Goal: Communication & Community: Answer question/provide support

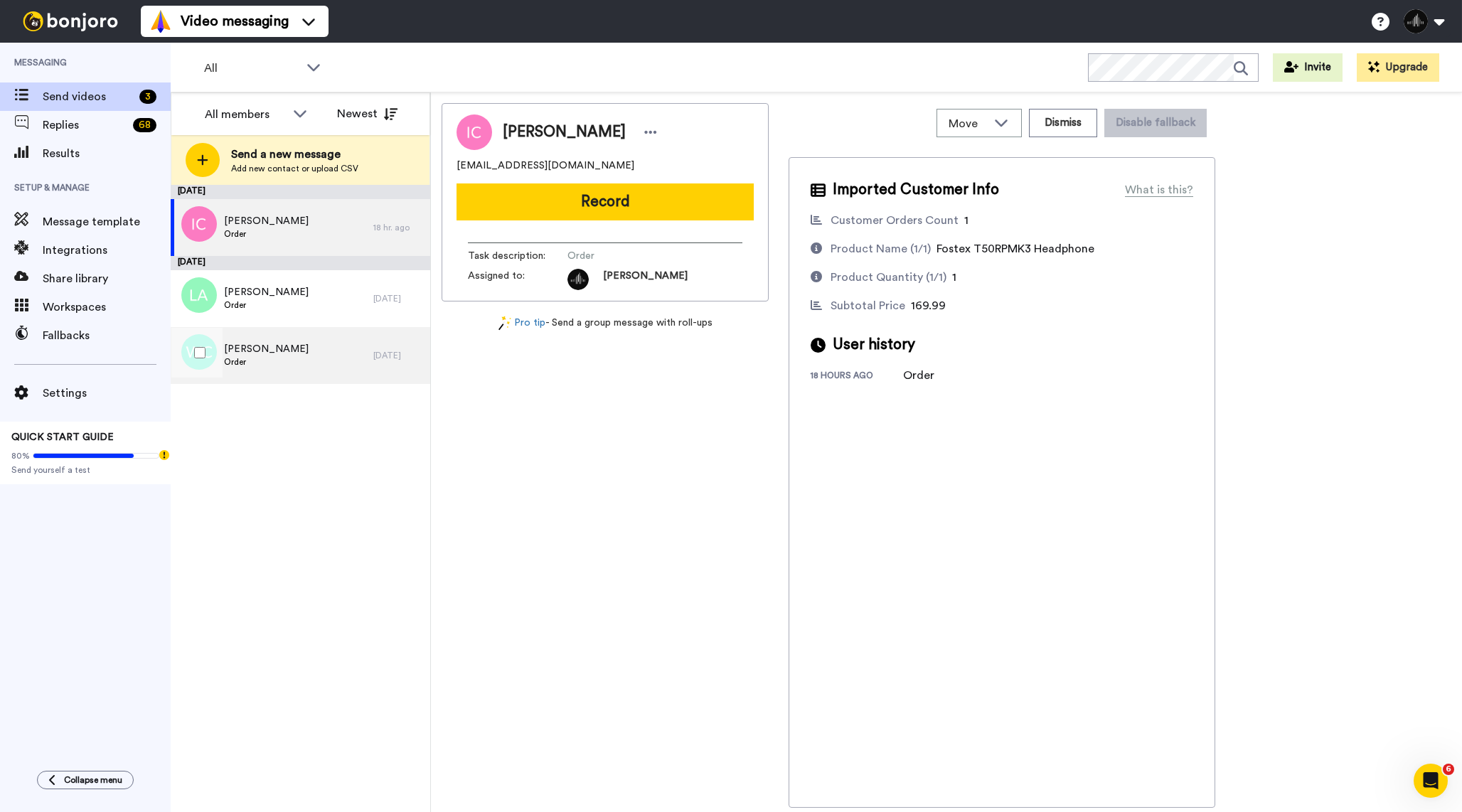
click at [324, 348] on div "[PERSON_NAME] Order" at bounding box center [272, 356] width 203 height 57
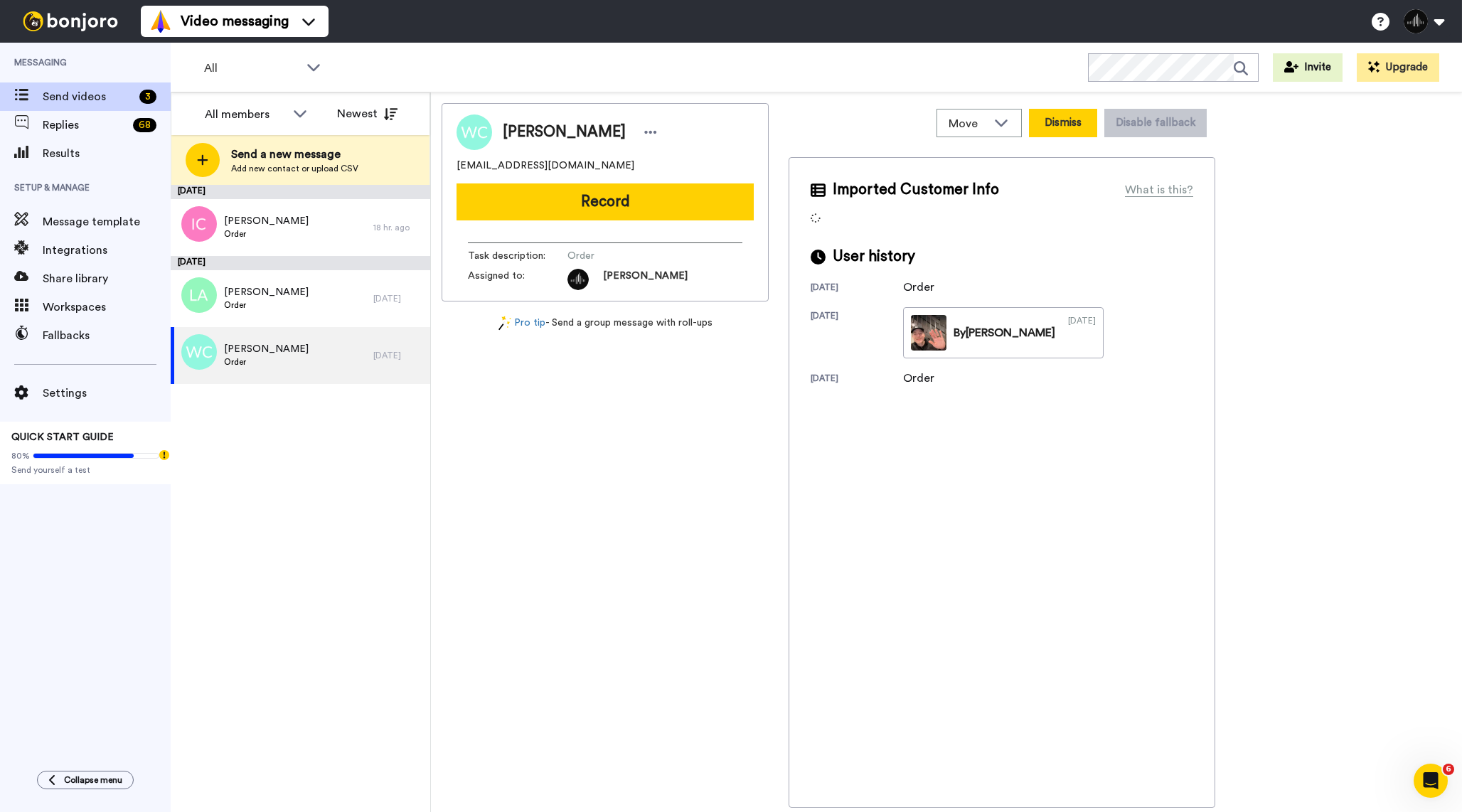
click at [1066, 121] on button "Dismiss" at bounding box center [1063, 123] width 68 height 29
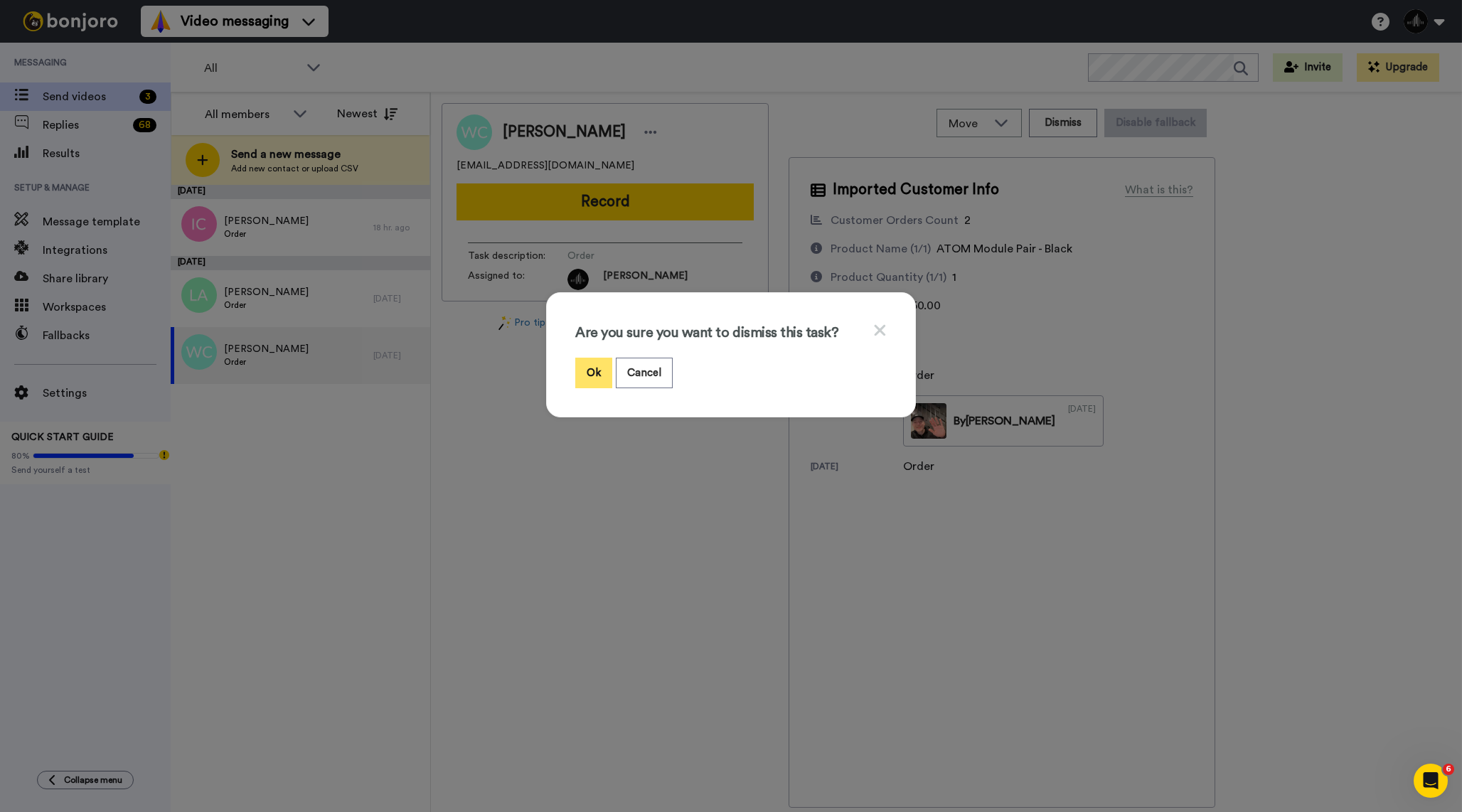
click at [583, 374] on button "Ok" at bounding box center [593, 372] width 37 height 30
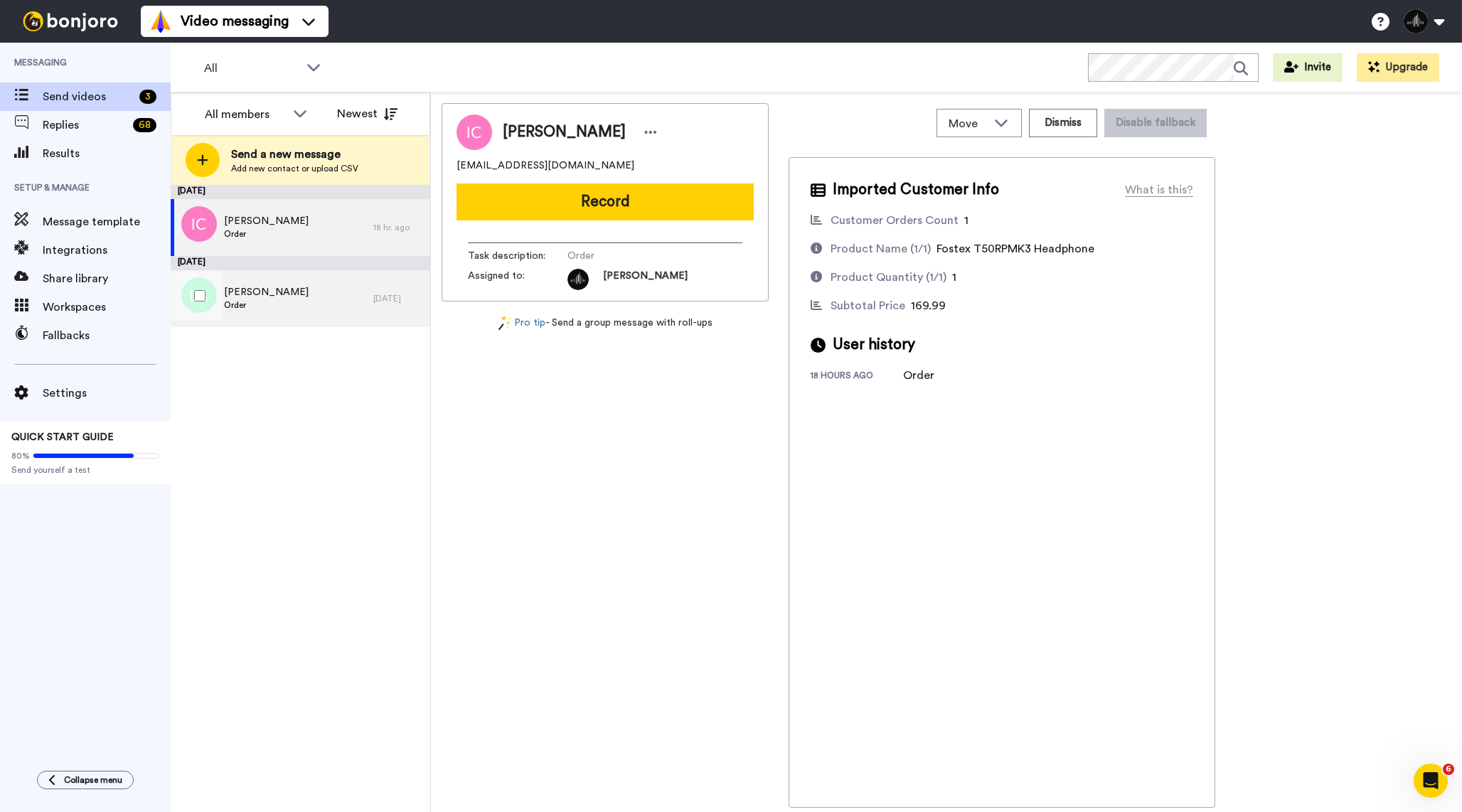
click at [333, 304] on div "[PERSON_NAME] Order" at bounding box center [272, 299] width 203 height 57
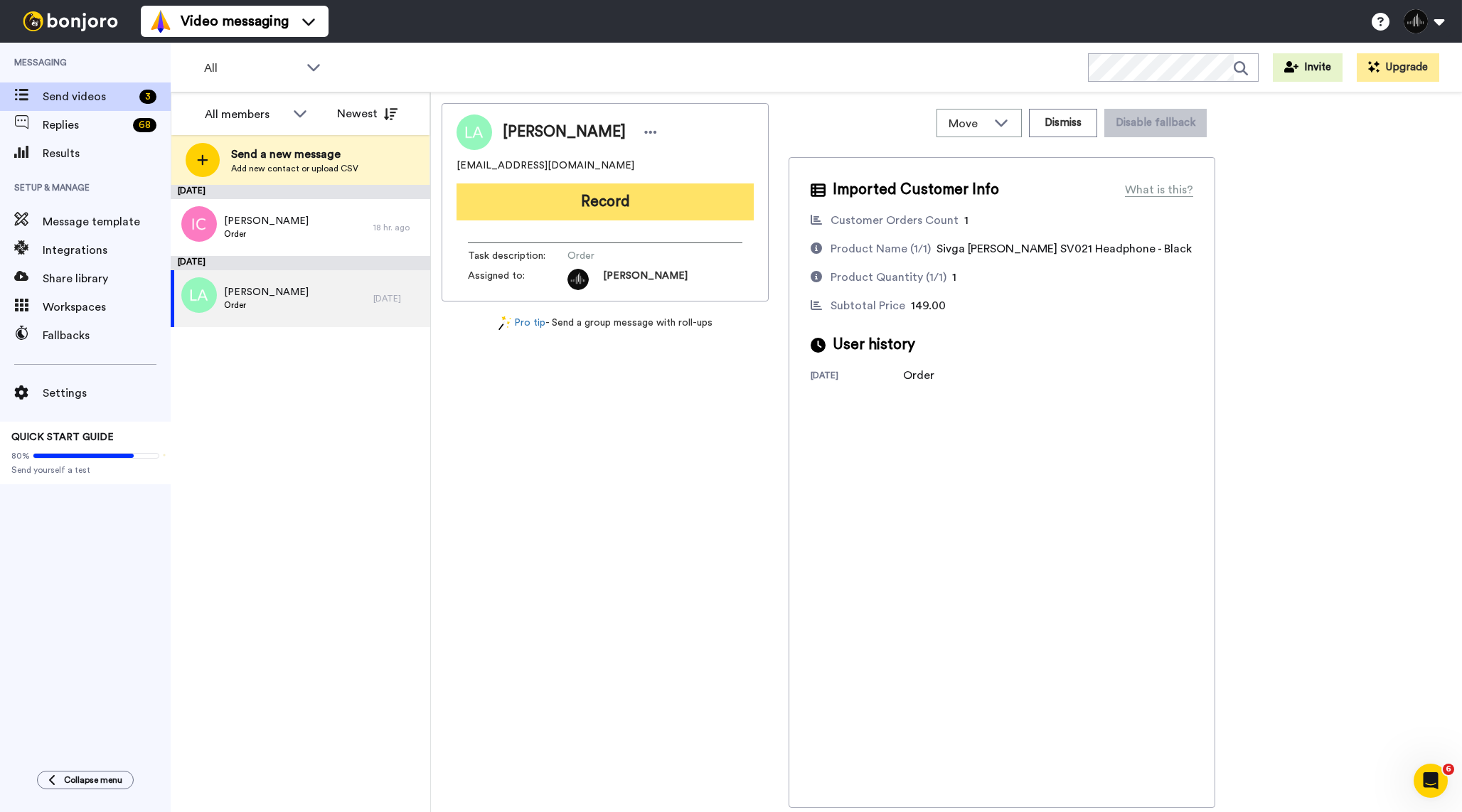
click at [632, 209] on button "Record" at bounding box center [605, 202] width 297 height 37
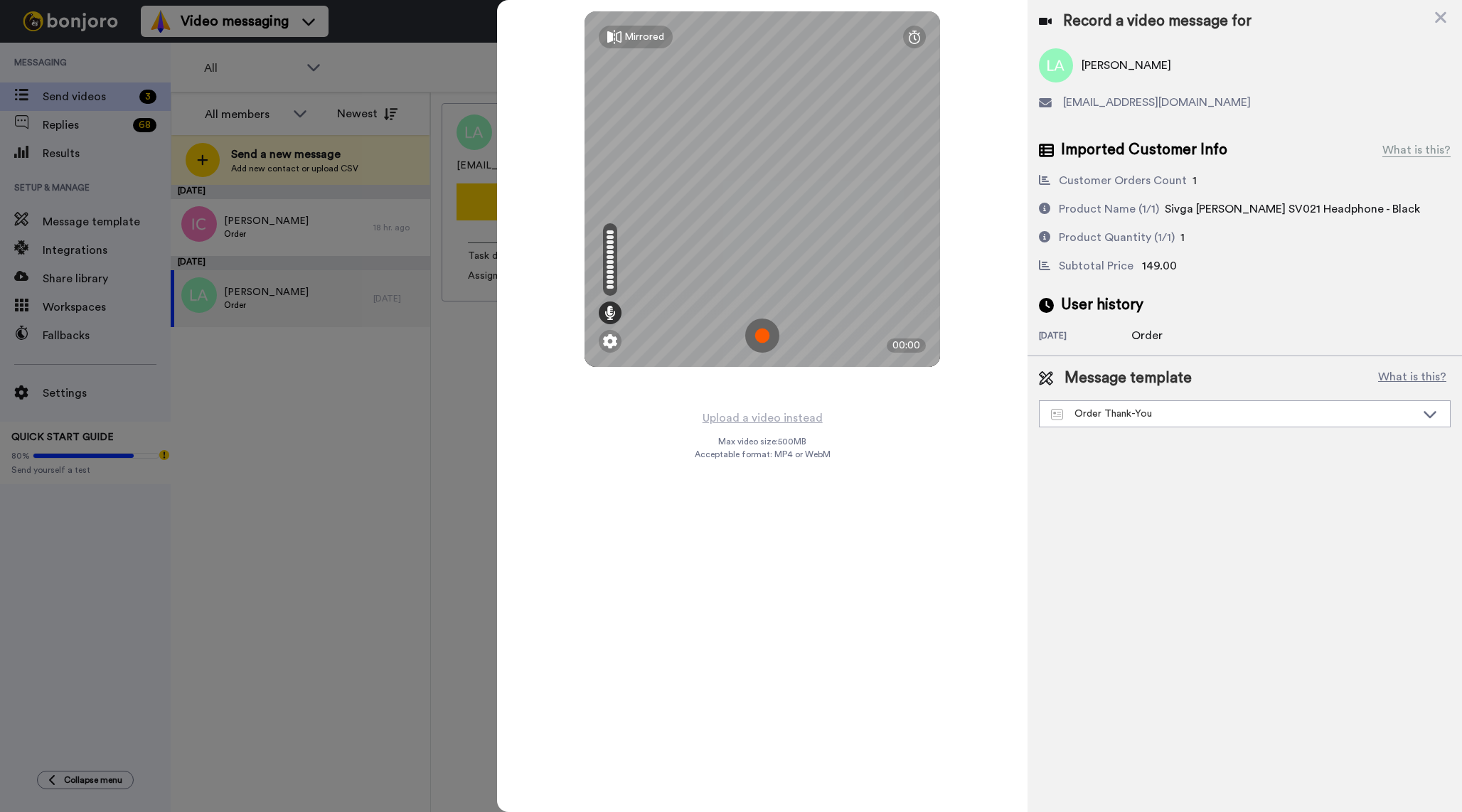
click at [767, 337] on img at bounding box center [762, 335] width 34 height 34
click at [776, 331] on img at bounding box center [762, 335] width 34 height 34
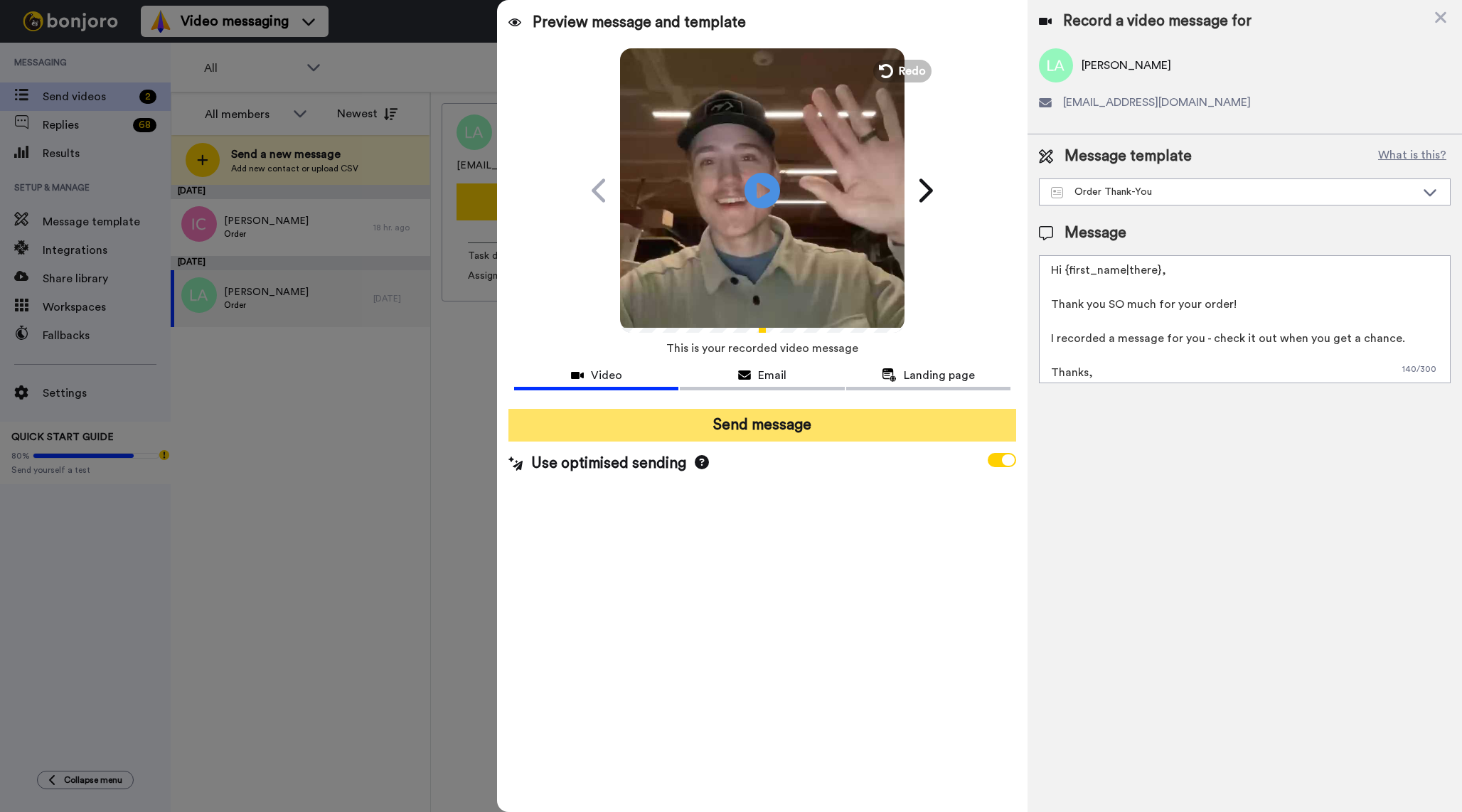
click at [785, 433] on button "Send message" at bounding box center [762, 425] width 508 height 33
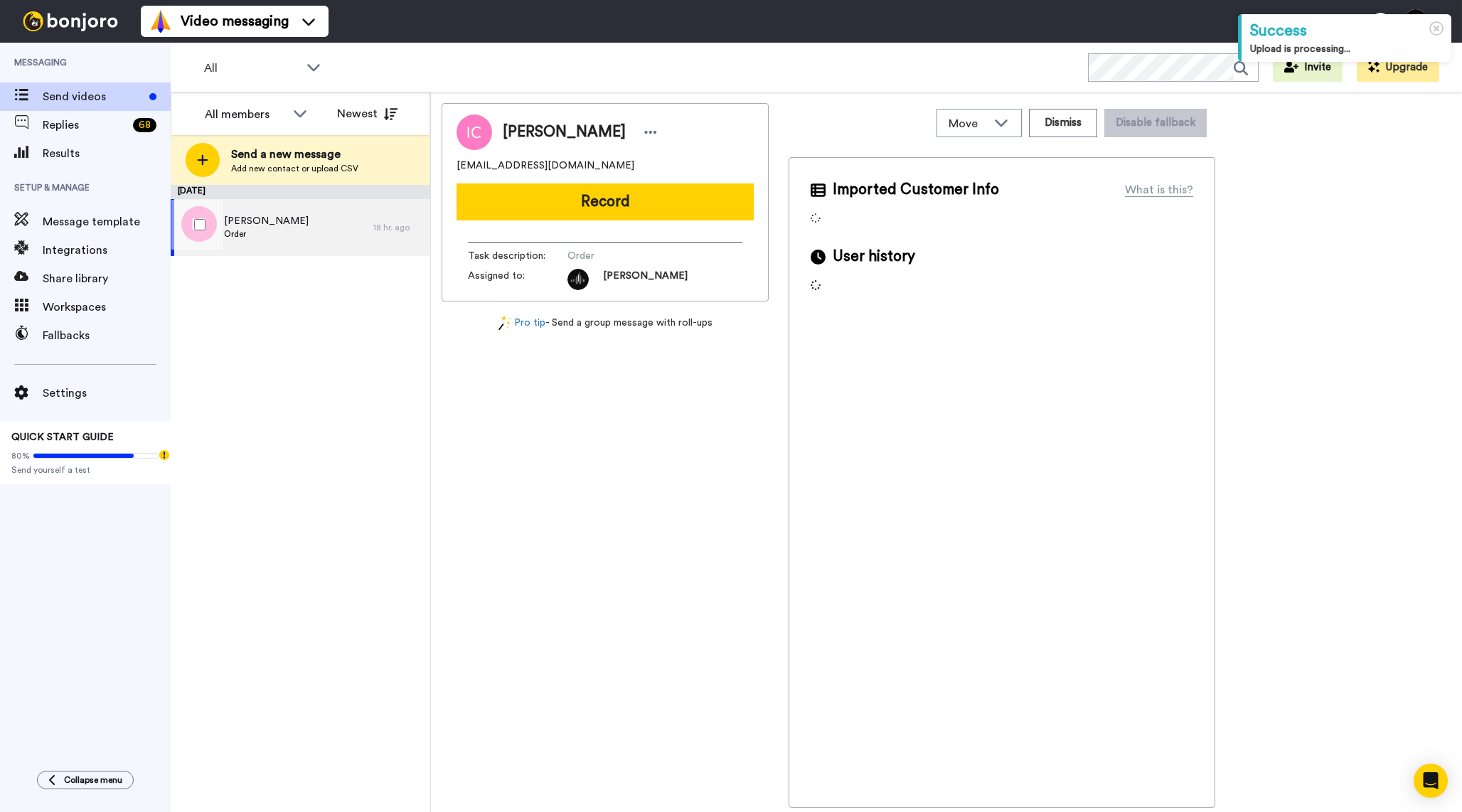
click at [372, 239] on div "Iurie Chirita Order" at bounding box center [272, 228] width 203 height 57
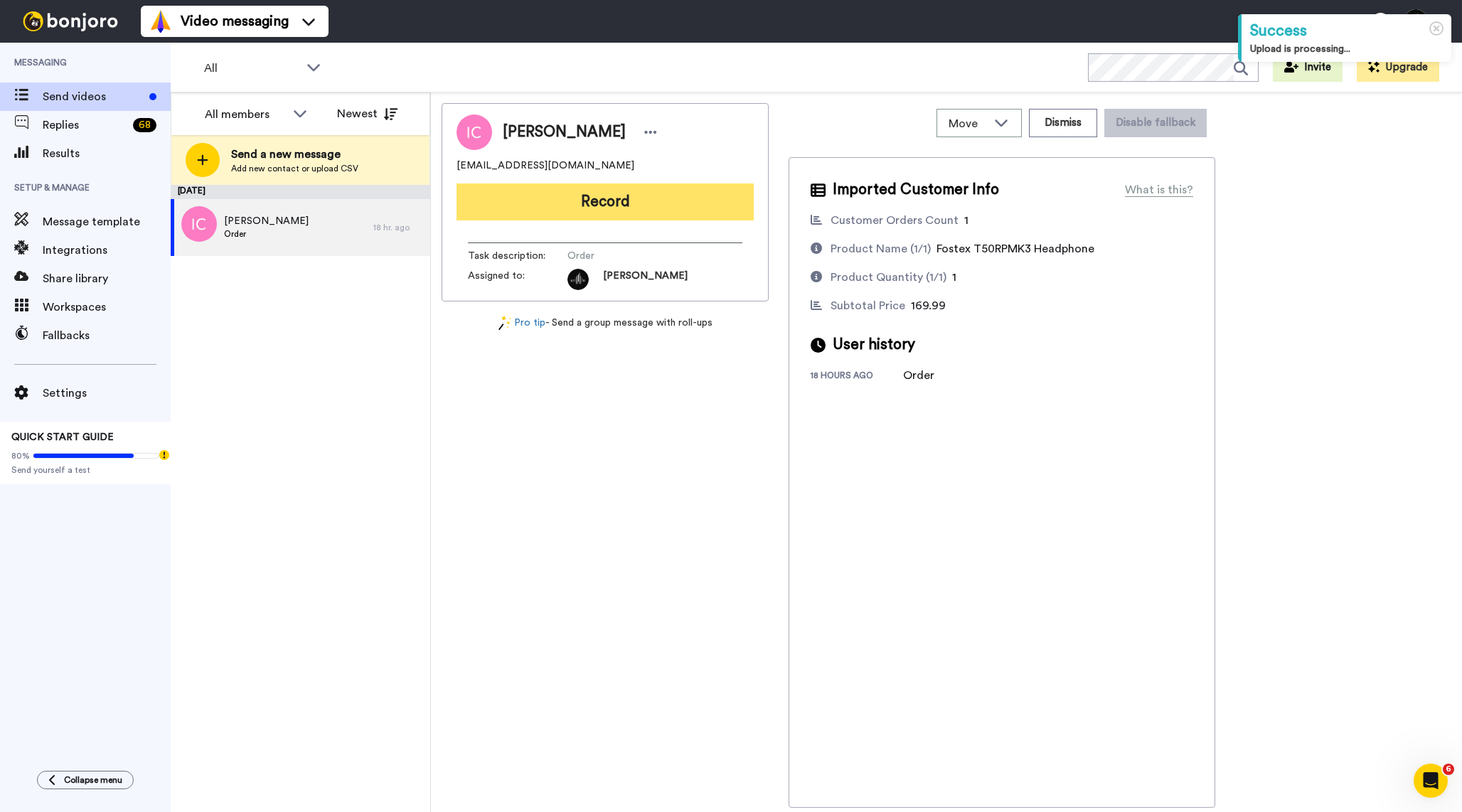
click at [667, 206] on button "Record" at bounding box center [605, 202] width 297 height 37
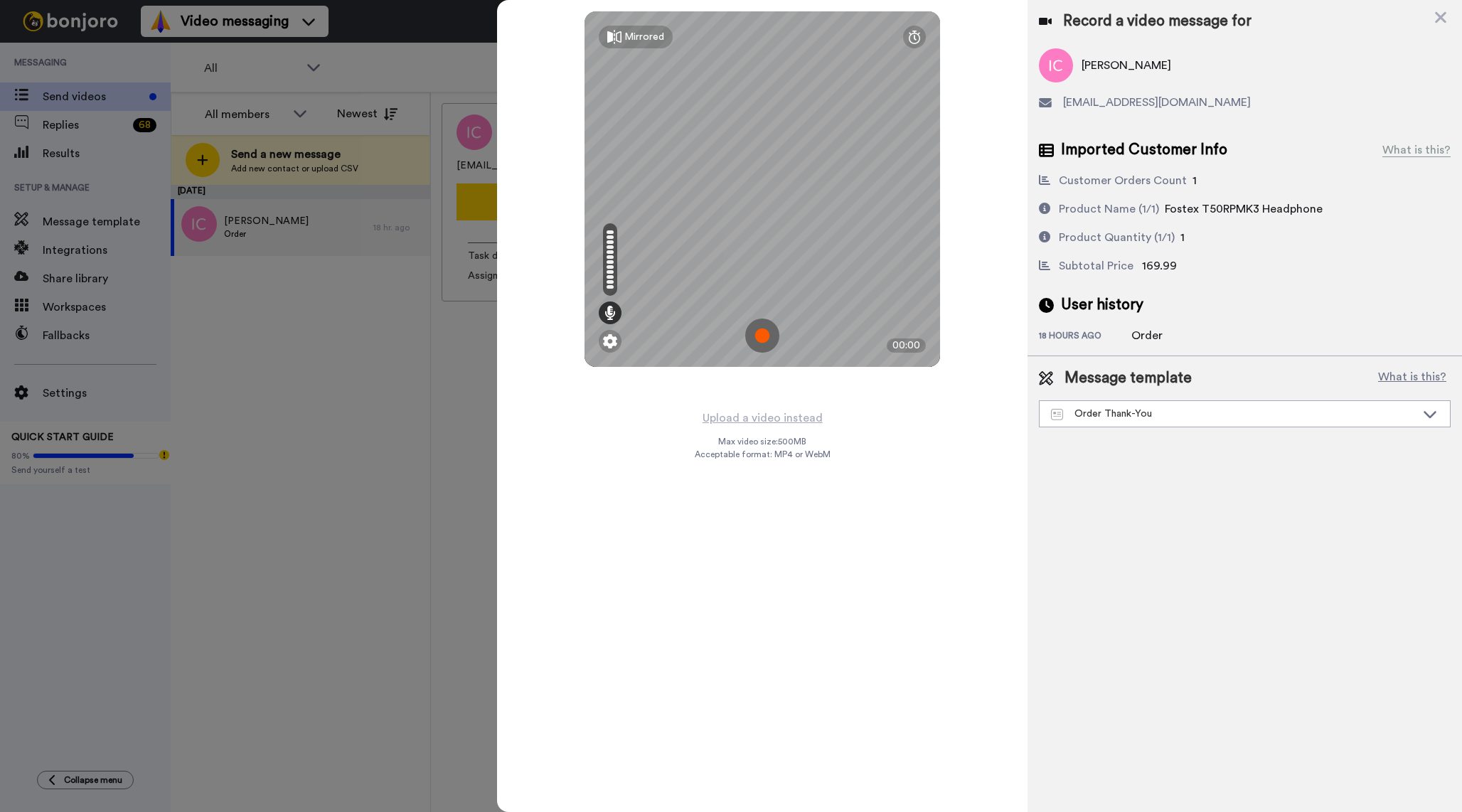
click at [773, 333] on img at bounding box center [762, 335] width 34 height 34
drag, startPoint x: 1164, startPoint y: 208, endPoint x: 1214, endPoint y: 209, distance: 50.0
click at [1214, 209] on span "Fostex T50RPMK3 Headphone" at bounding box center [1244, 209] width 158 height 11
click at [1273, 203] on span "Fostex T50RPMK3 Headphone" at bounding box center [1244, 209] width 158 height 11
click at [761, 339] on img at bounding box center [762, 335] width 34 height 34
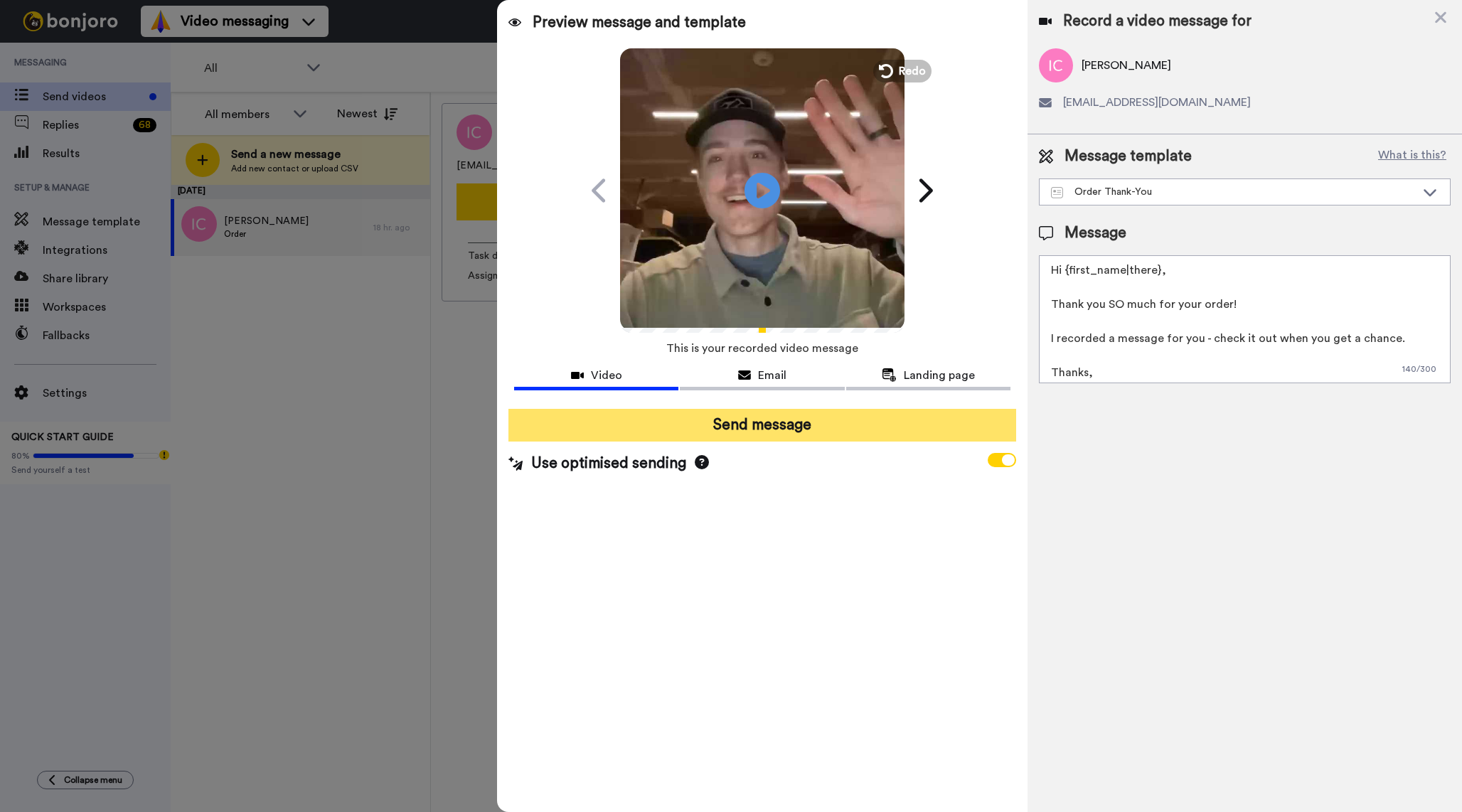
click at [812, 430] on button "Send message" at bounding box center [762, 425] width 508 height 33
